Goal: Transaction & Acquisition: Purchase product/service

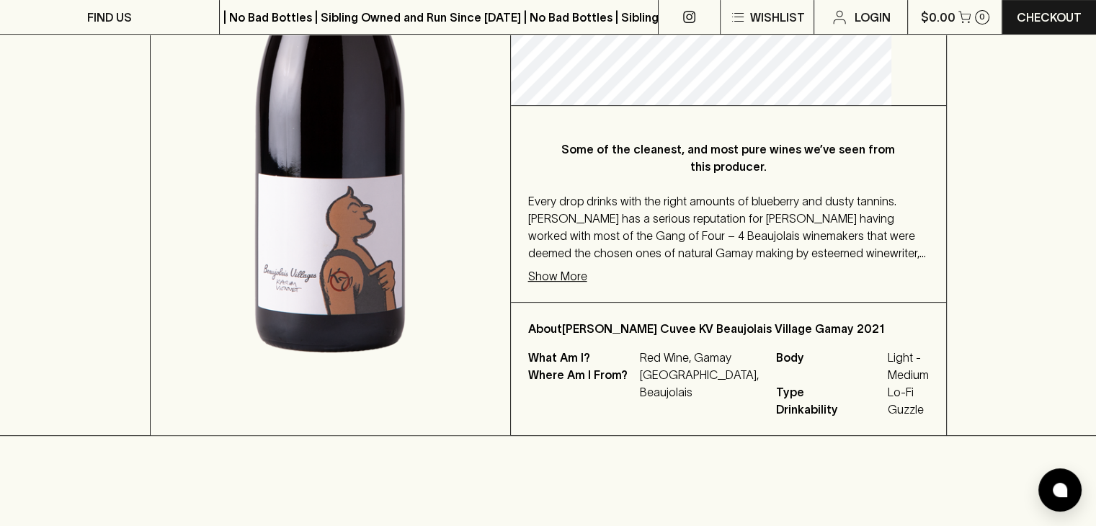
scroll to position [452, 0]
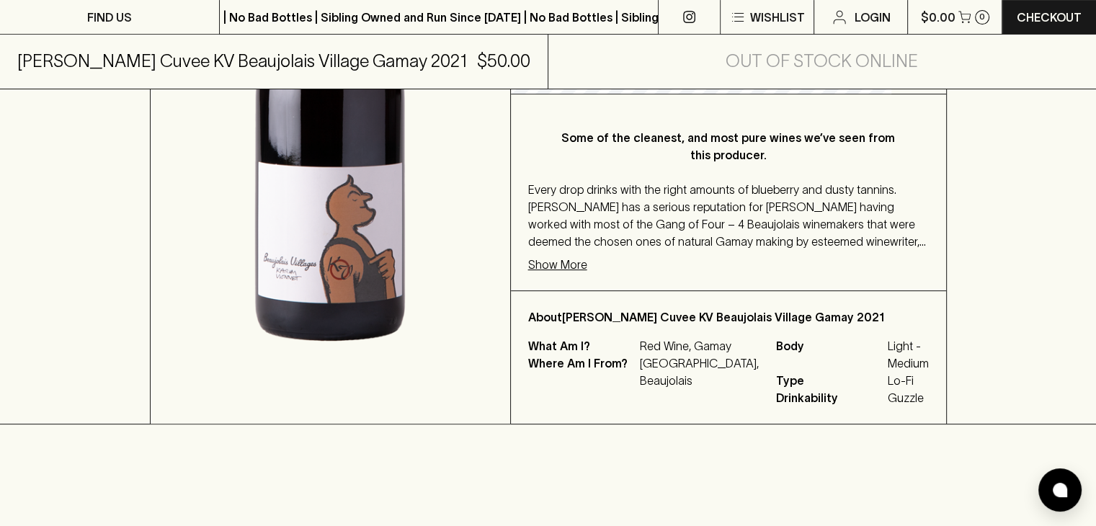
click at [581, 267] on p "Show More" at bounding box center [557, 264] width 59 height 17
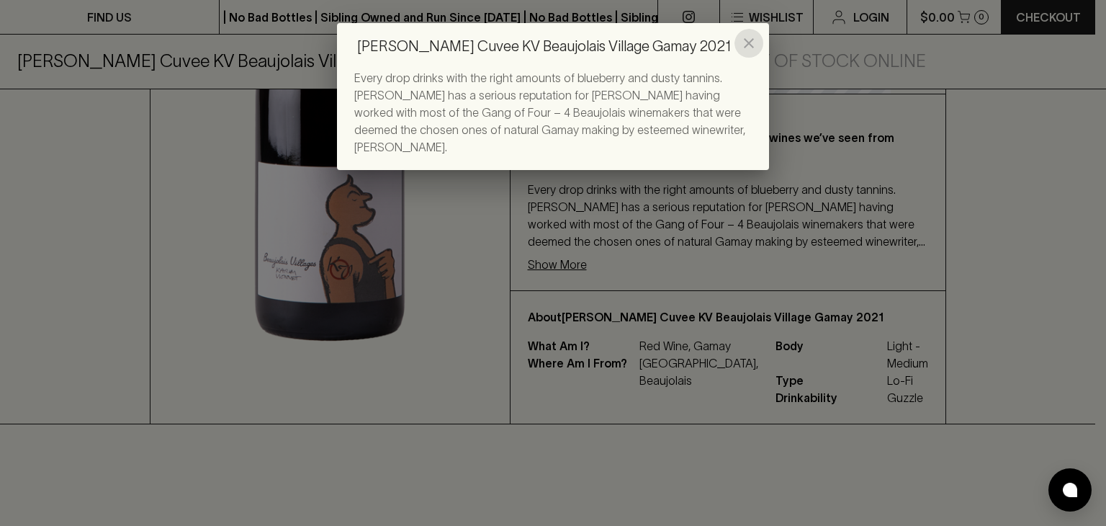
click at [740, 46] on button "close" at bounding box center [749, 43] width 29 height 29
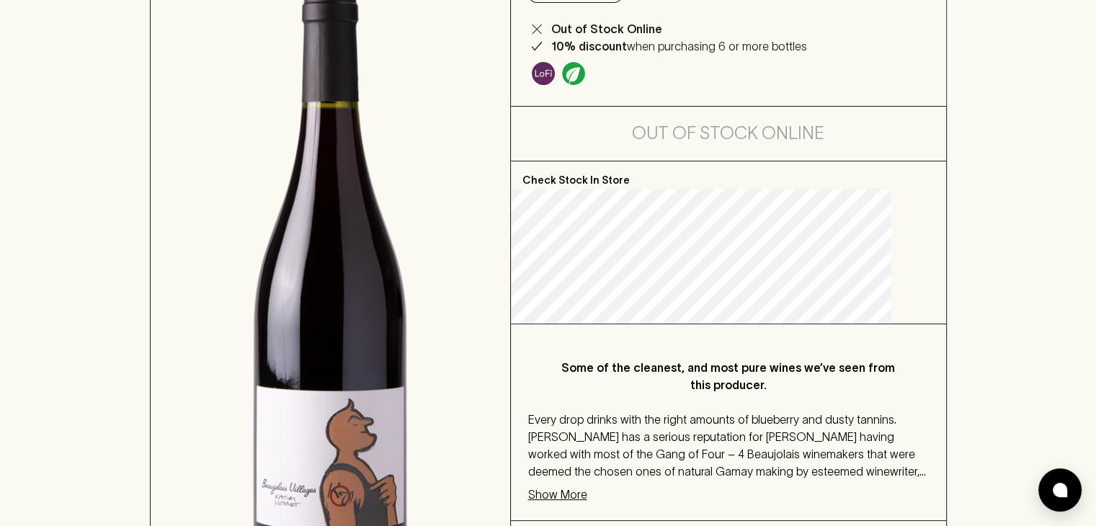
scroll to position [0, 0]
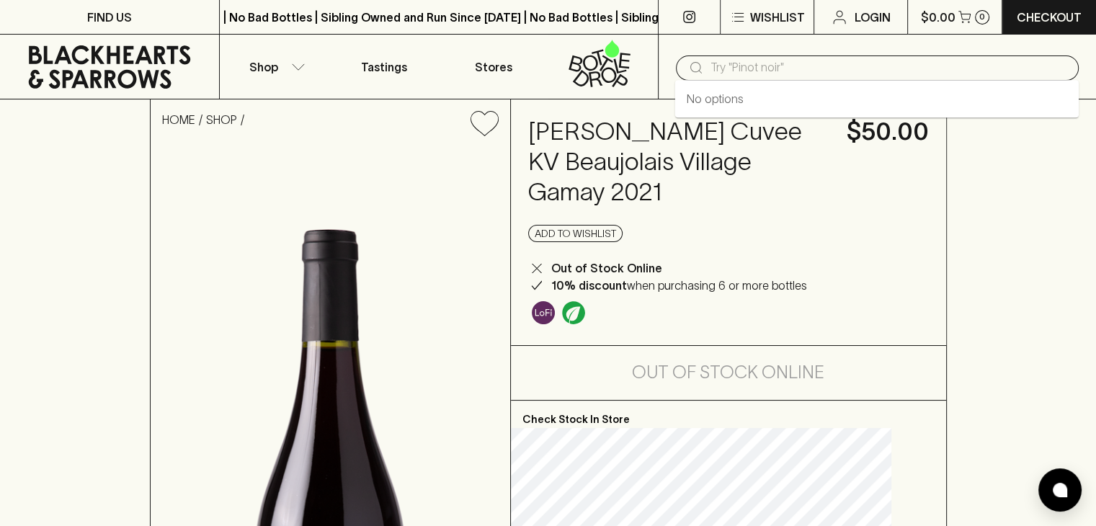
click at [733, 64] on input "text" at bounding box center [888, 67] width 357 height 23
paste input "[PERSON_NAME]"
type input "[PERSON_NAME]"
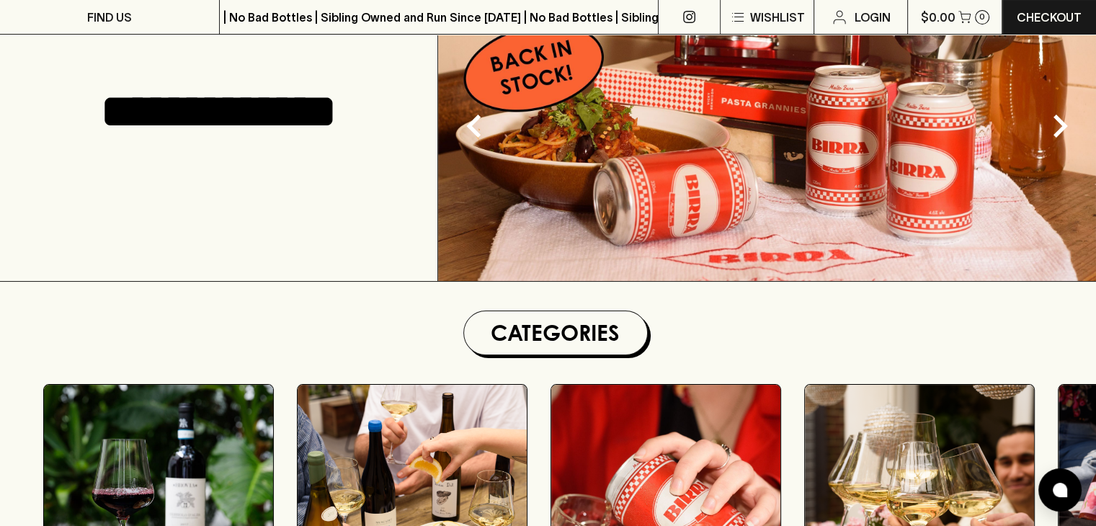
scroll to position [153, 0]
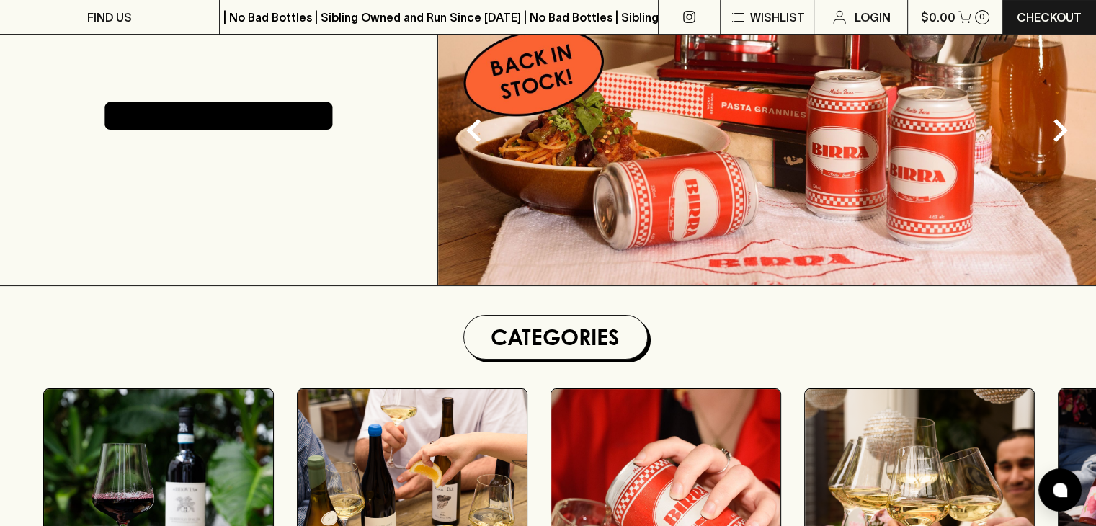
click at [931, 156] on img at bounding box center [767, 116] width 658 height 339
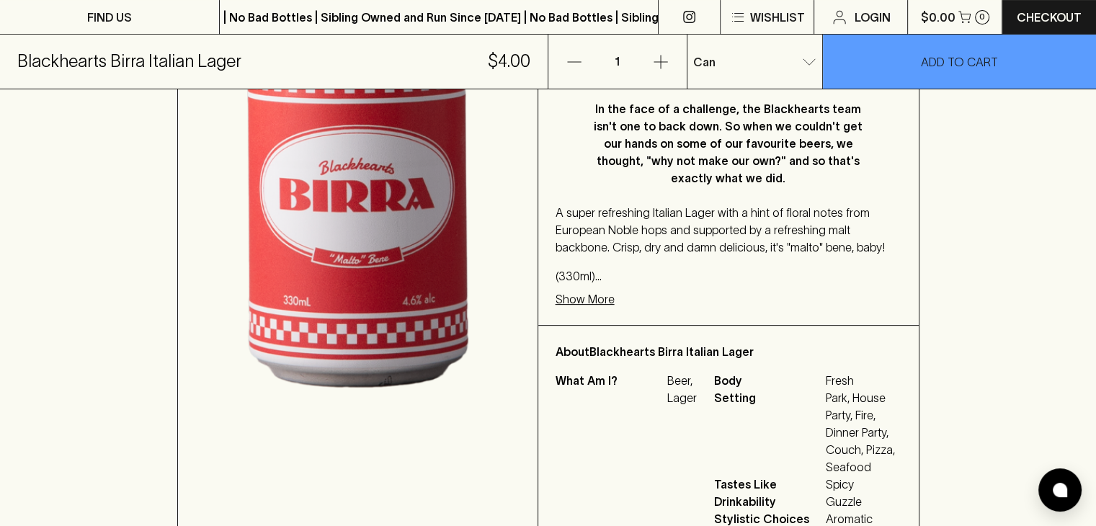
scroll to position [328, 0]
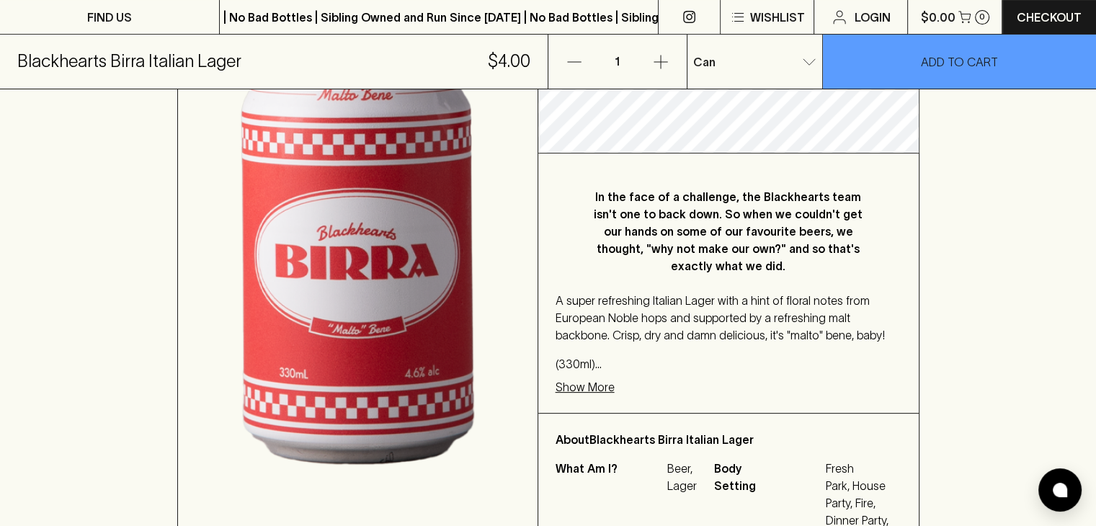
click at [576, 378] on p "Show More" at bounding box center [584, 386] width 59 height 17
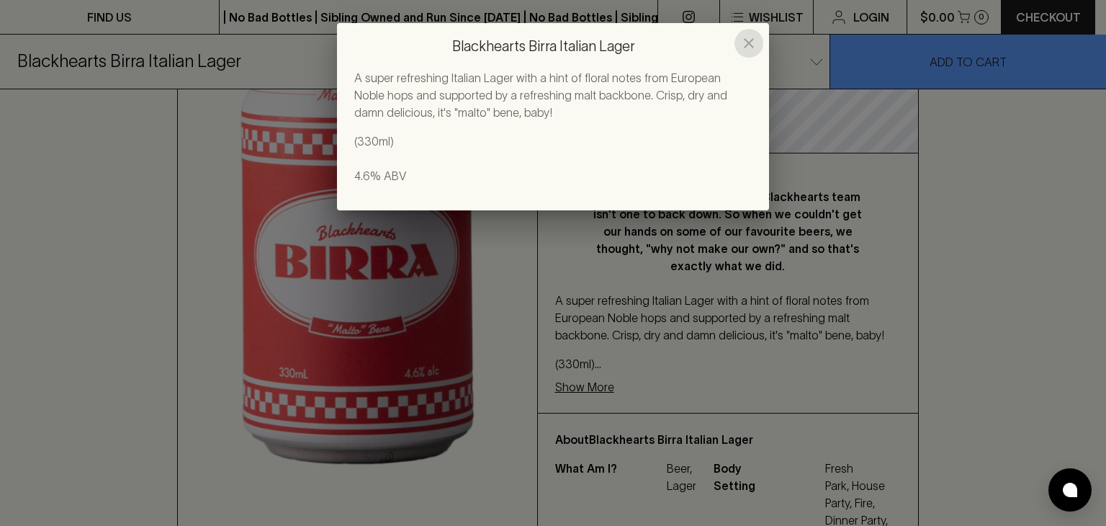
click at [747, 41] on icon "close" at bounding box center [749, 43] width 10 height 10
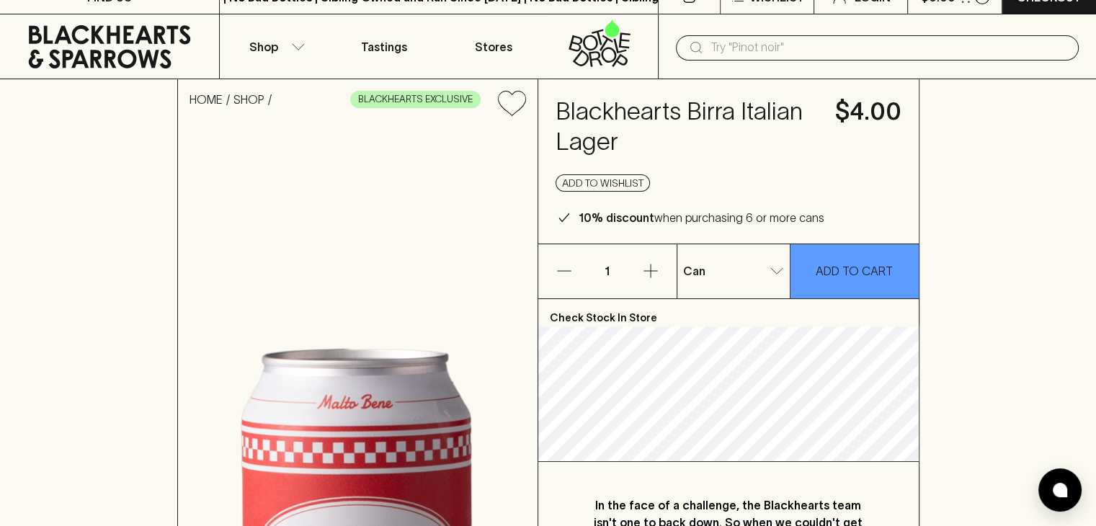
scroll to position [17, 0]
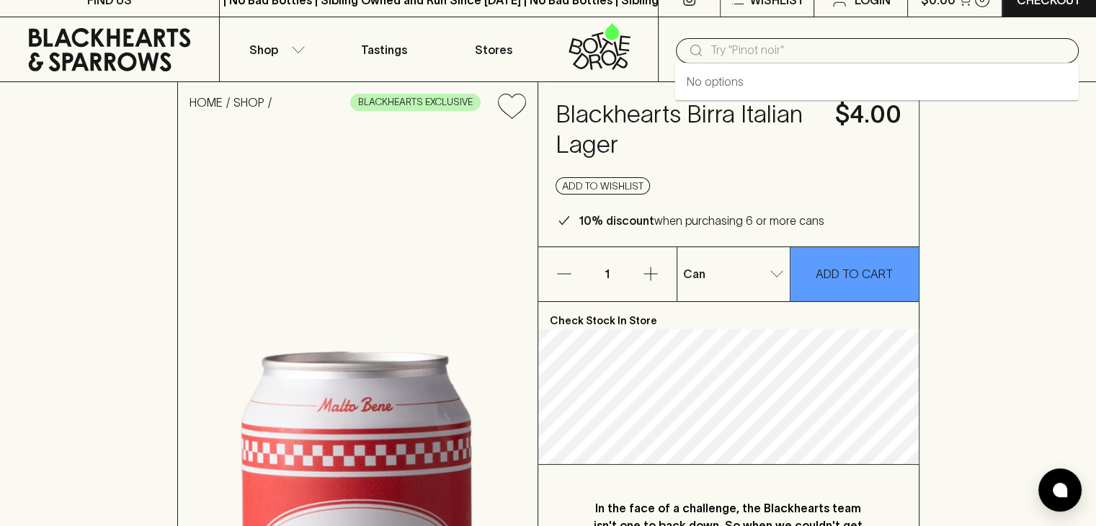
click at [774, 48] on input "text" at bounding box center [888, 50] width 357 height 23
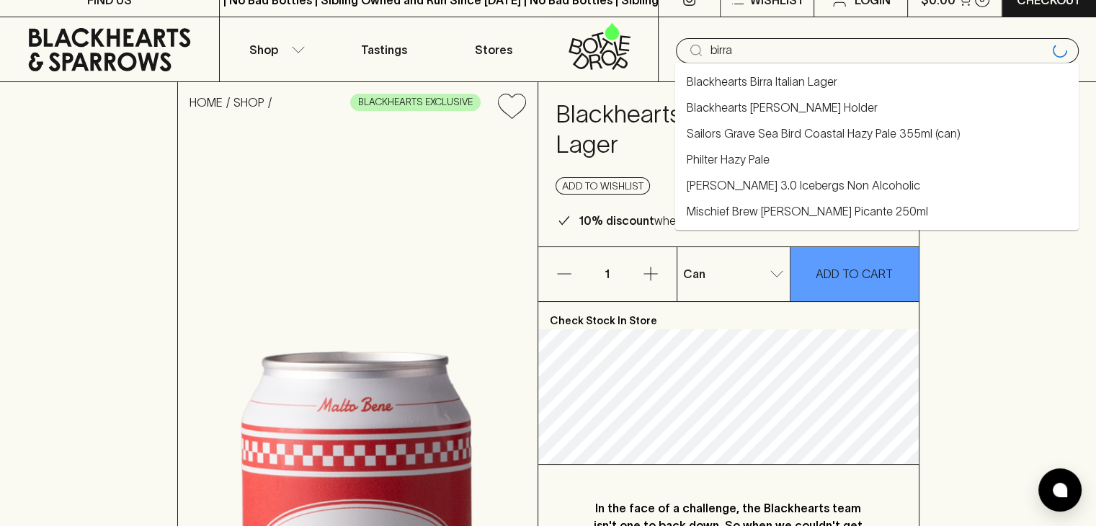
type input "birra"
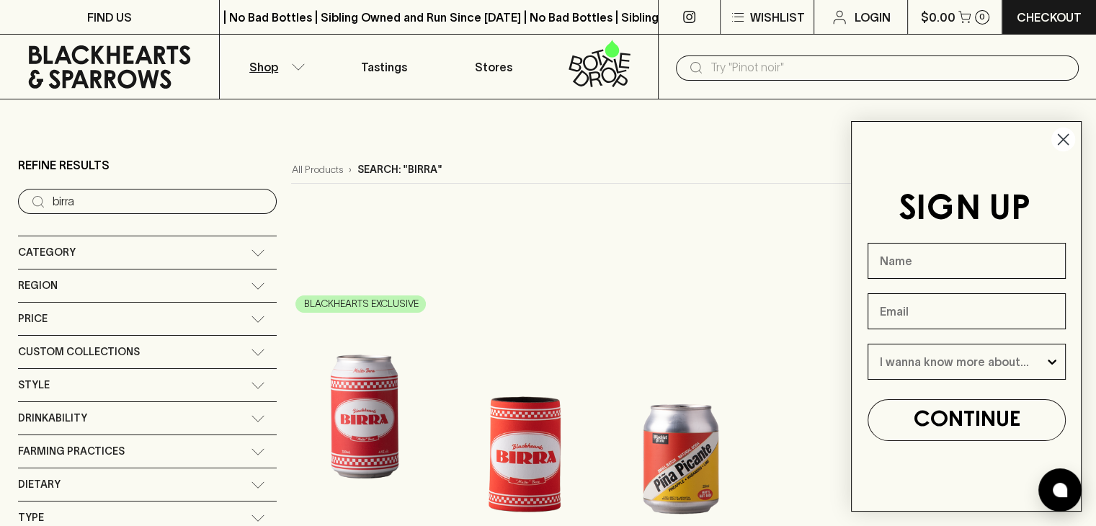
click at [1061, 138] on icon "Close dialog" at bounding box center [1063, 140] width 10 height 10
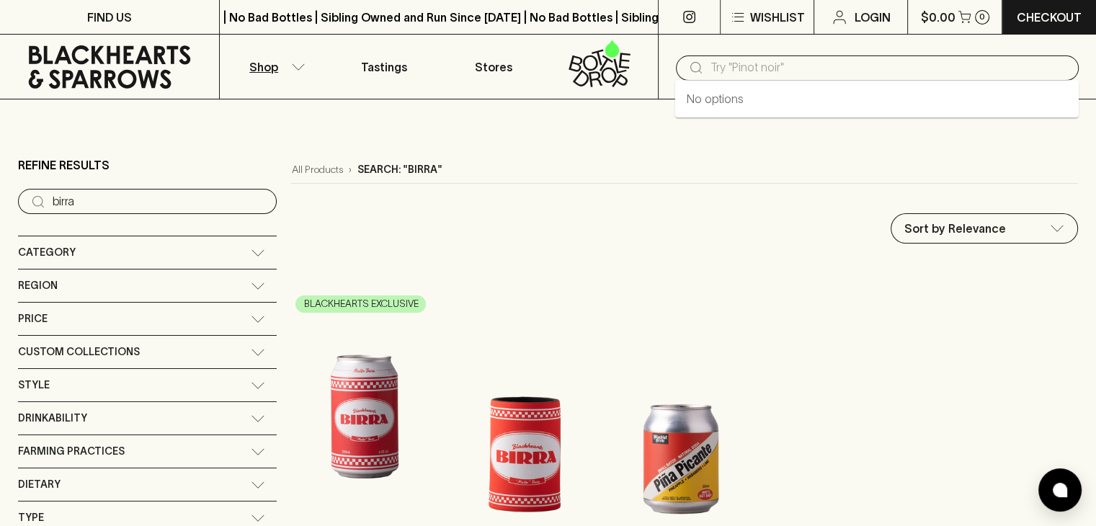
click at [784, 76] on input "text" at bounding box center [888, 67] width 357 height 23
type input "chiroubles"
